Goal: Task Accomplishment & Management: Use online tool/utility

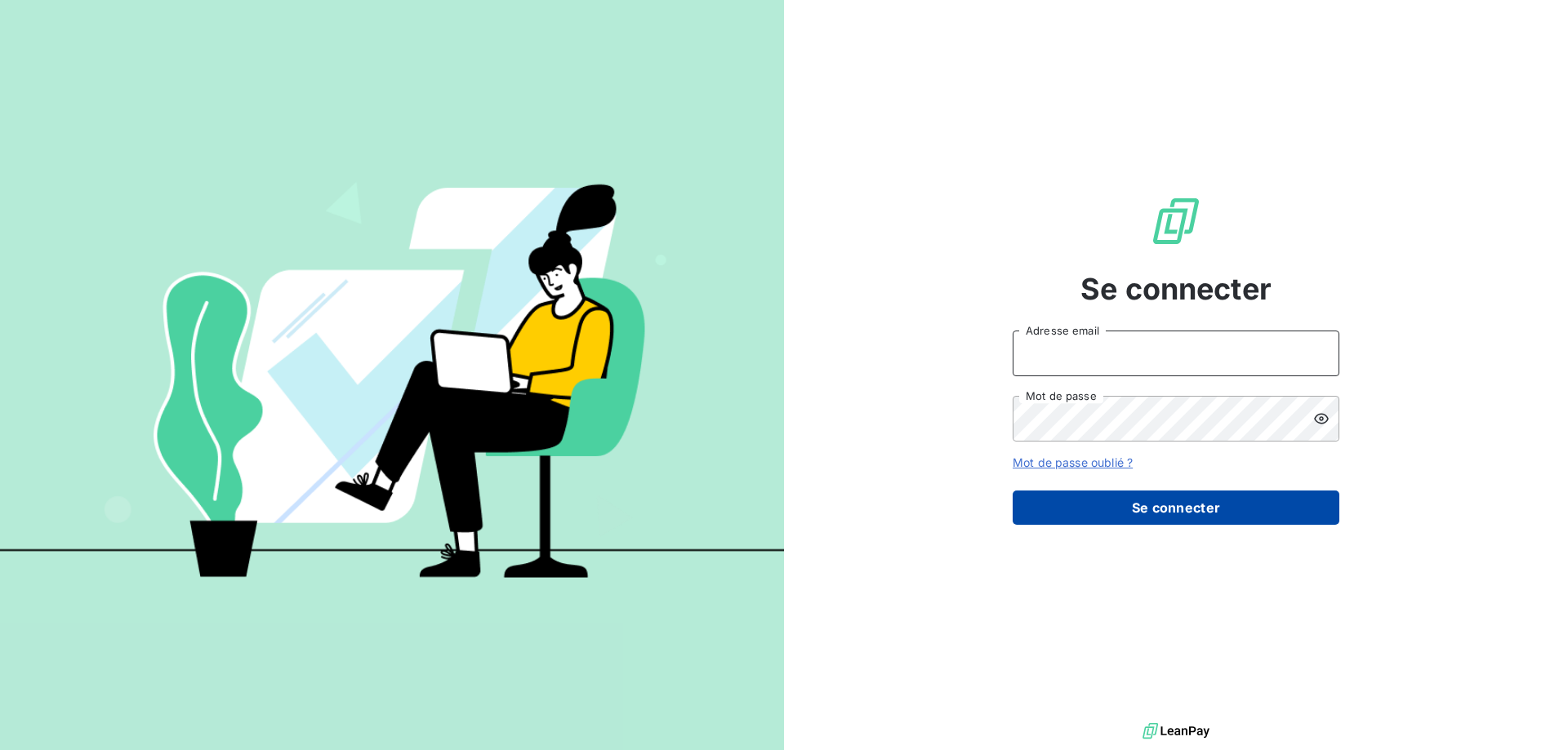
type input "[EMAIL_ADDRESS][DOMAIN_NAME]"
click at [1081, 517] on button "Se connecter" at bounding box center [1175, 508] width 326 height 34
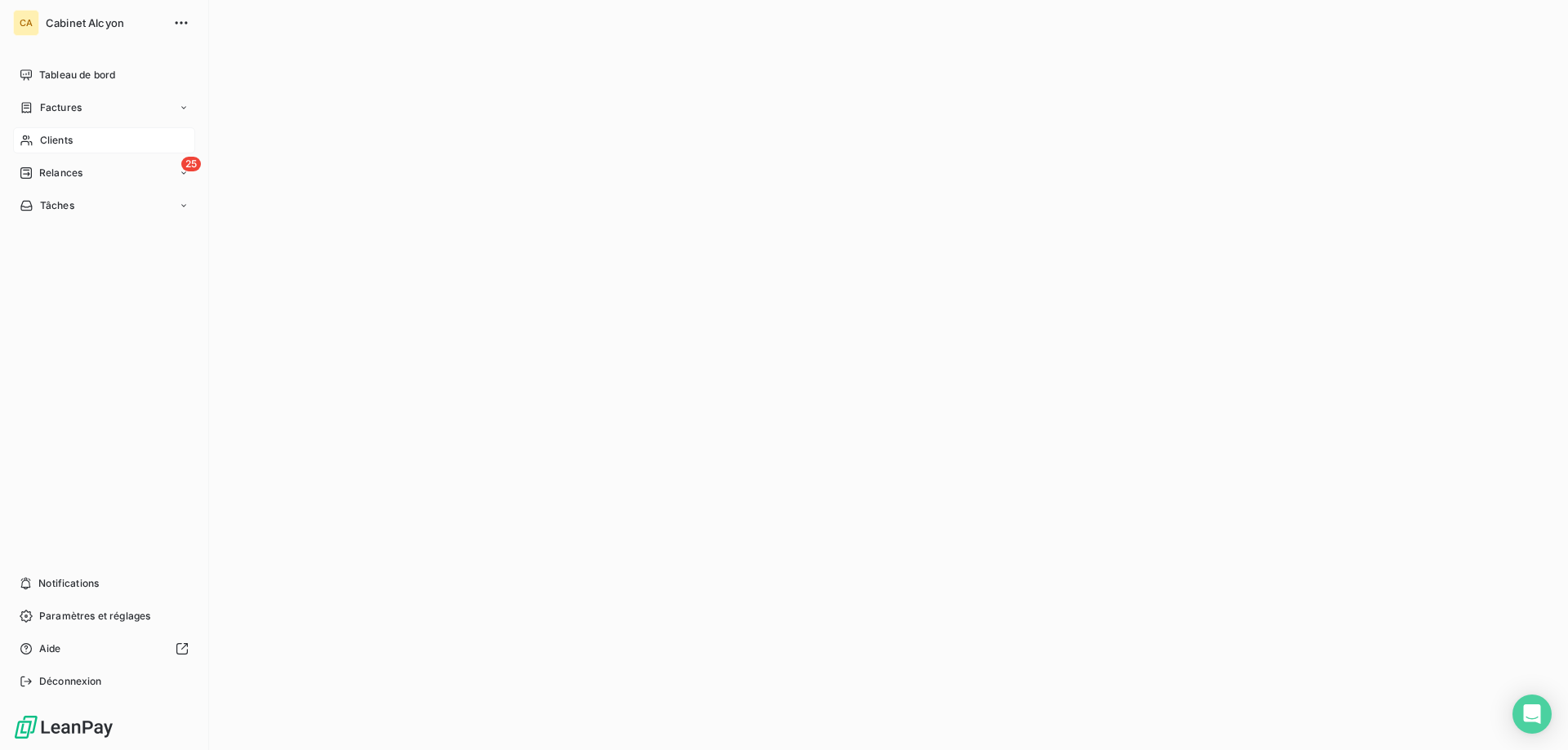
click at [32, 138] on icon at bounding box center [26, 140] width 14 height 13
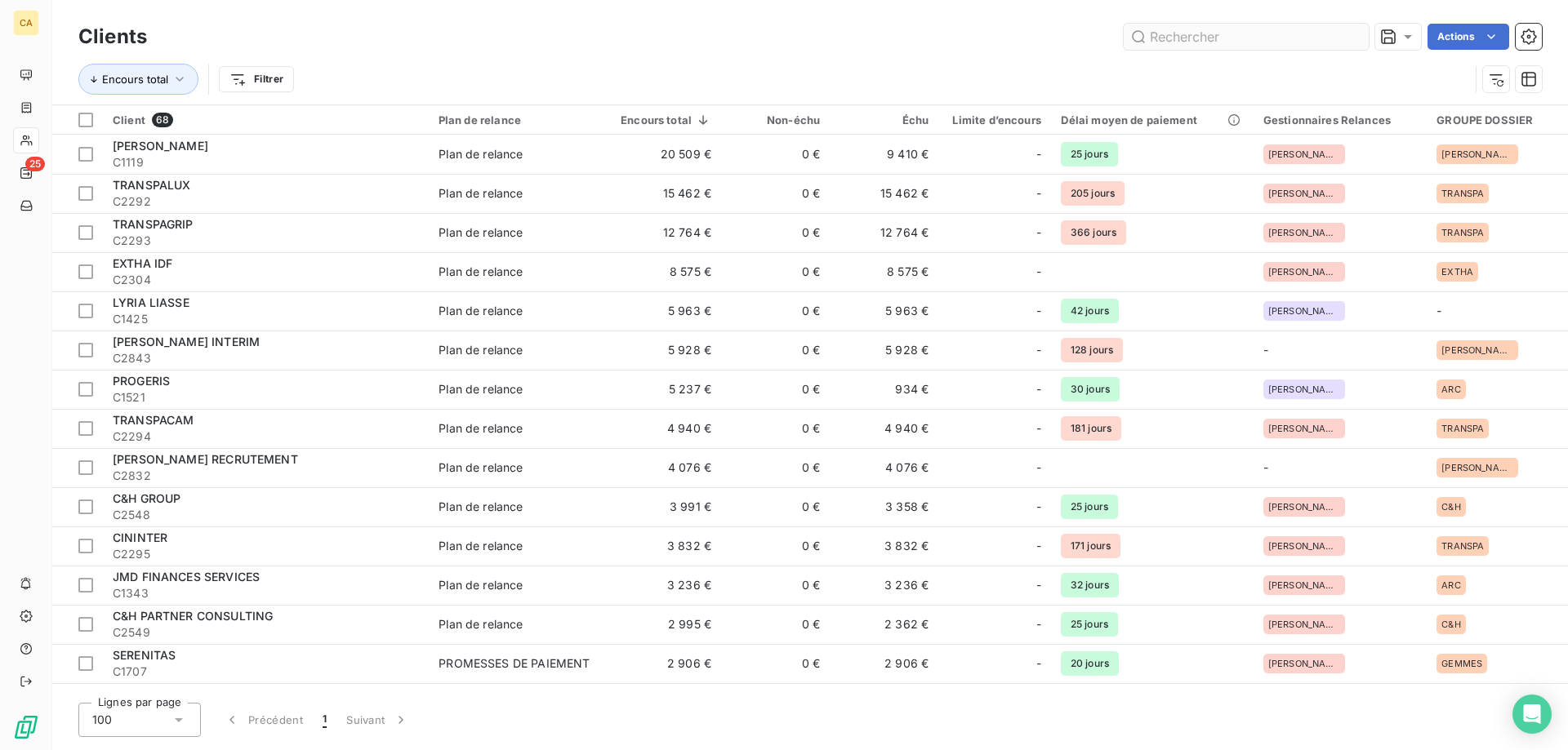
click at [1176, 38] on input "text" at bounding box center [1245, 37] width 245 height 26
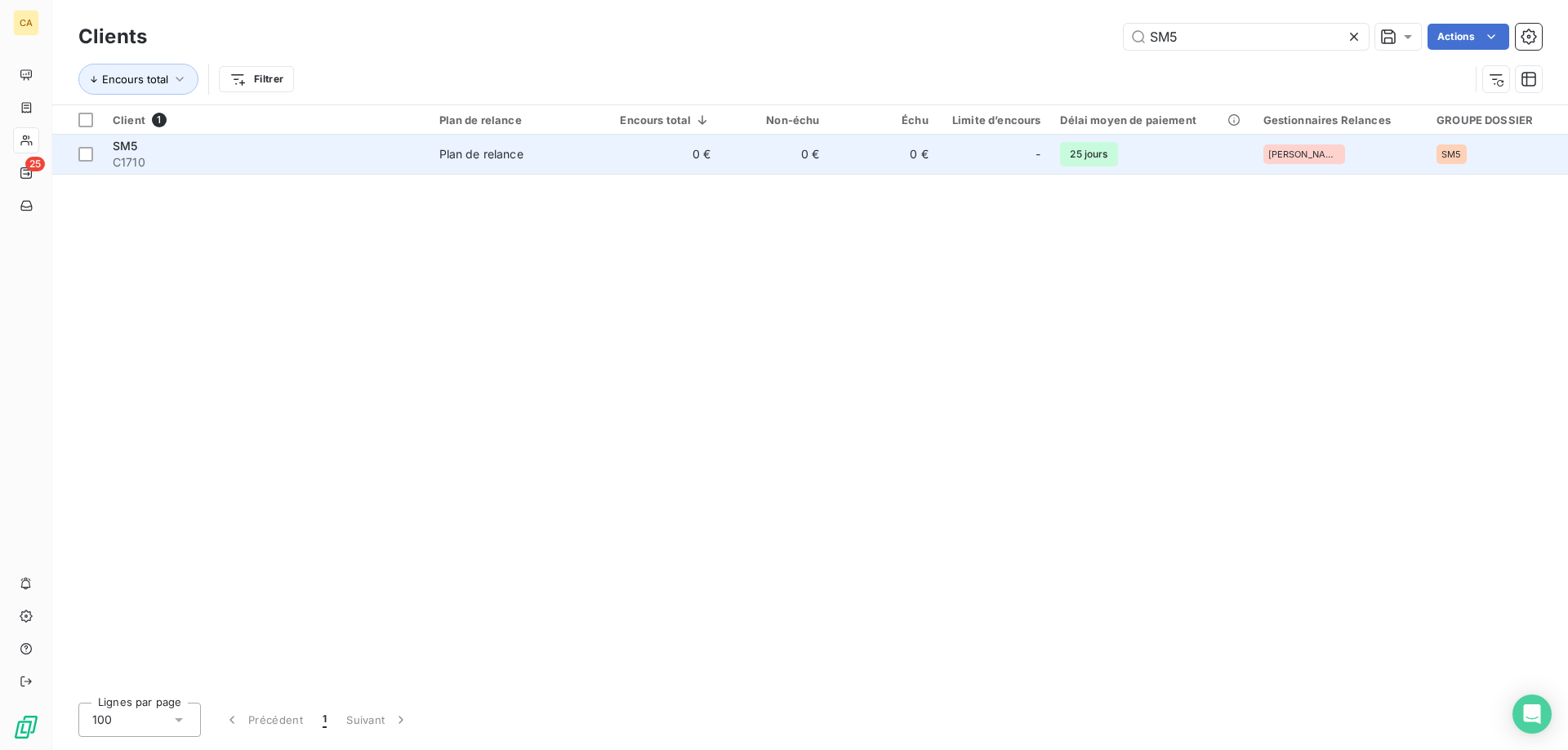
type input "SM5"
click at [168, 171] on td "SM5 C1710" at bounding box center [266, 154] width 326 height 39
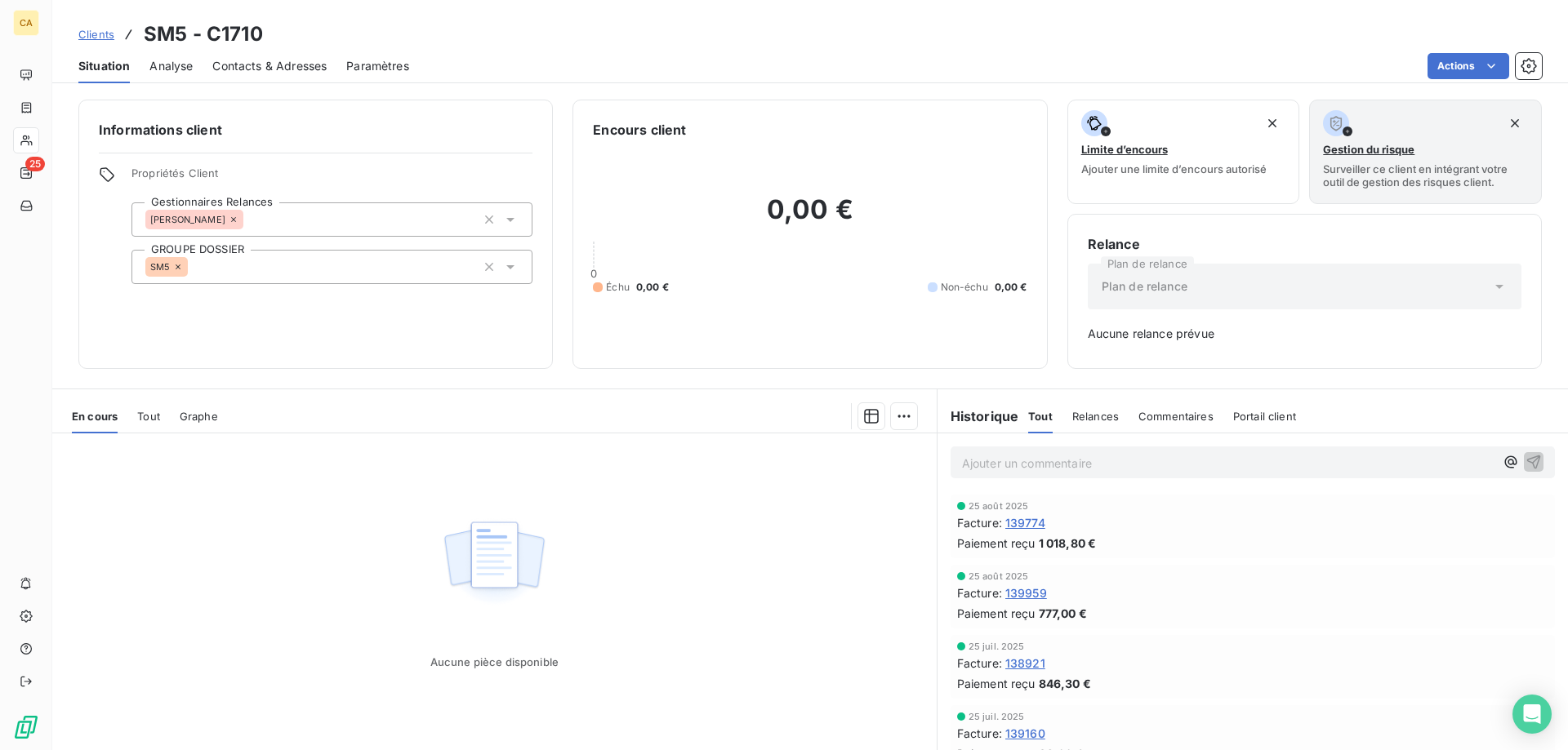
scroll to position [47, 0]
